Goal: Find specific page/section: Find specific page/section

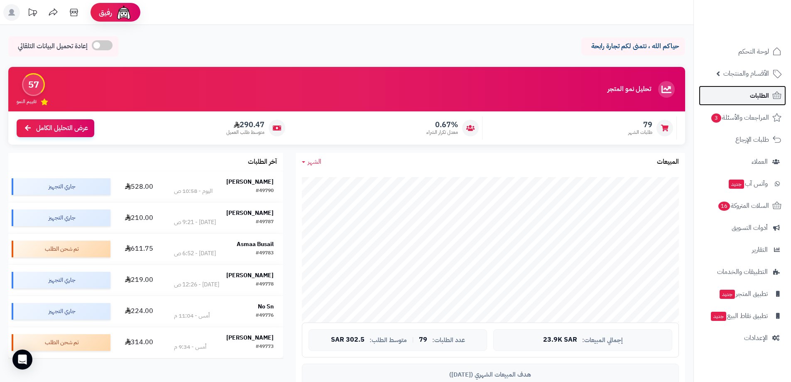
click at [746, 91] on link "الطلبات" at bounding box center [742, 96] width 87 height 20
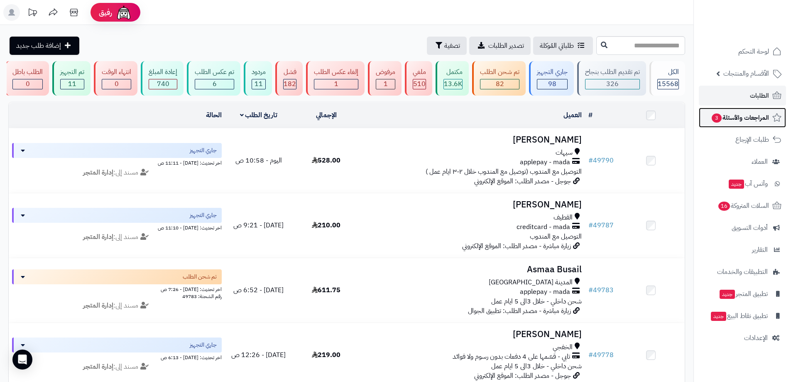
click at [740, 123] on span "المراجعات والأسئلة 3" at bounding box center [740, 118] width 58 height 12
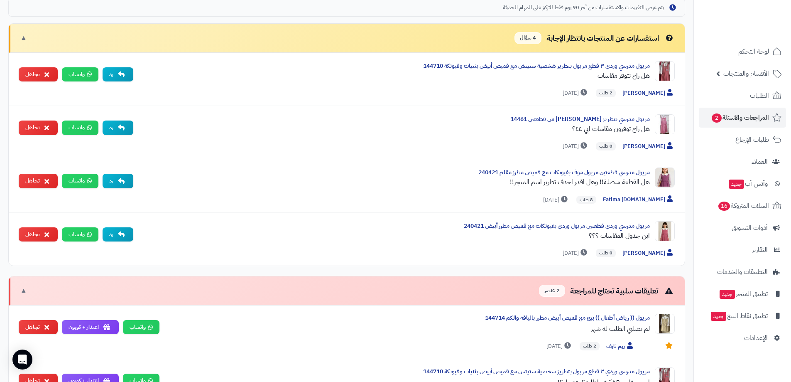
scroll to position [260, 0]
